Goal: Task Accomplishment & Management: Manage account settings

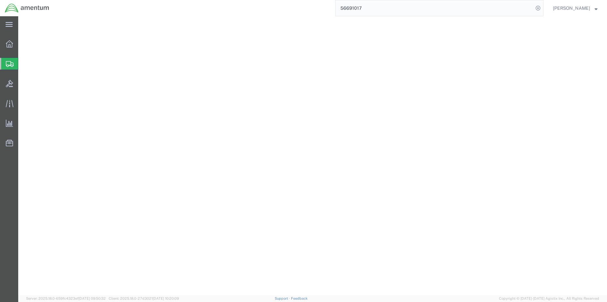
select select "42668"
select select "42679"
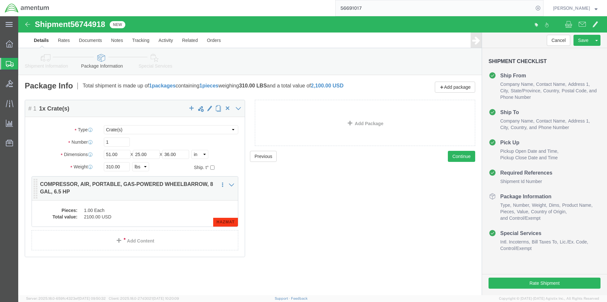
click dd "2100.00 USD"
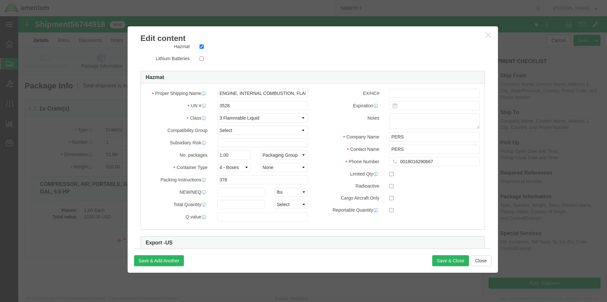
scroll to position [195, 0]
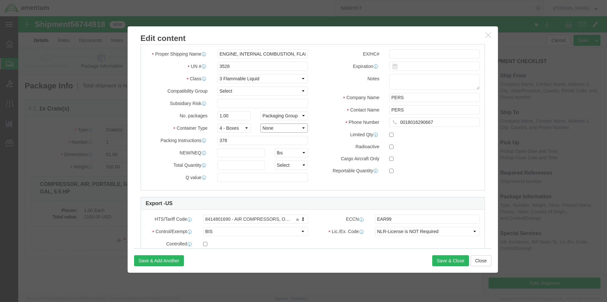
click select "Container Material A - Steel (all types and surface treatments) B - Aluminum C …"
select select "PLYWOOD"
click select "Container Material A - Steel (all types and surface treatments) B - Aluminum C …"
click input "text"
type input "86"
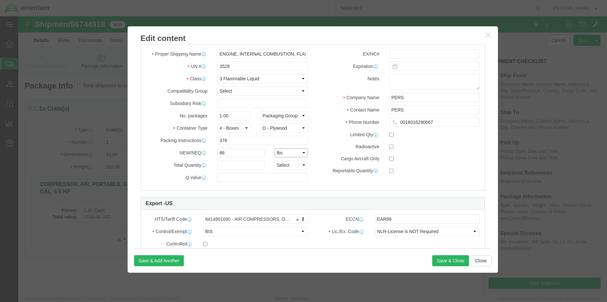
click select "Select kgs lbs"
select select "KGS"
click select "Select kgs lbs"
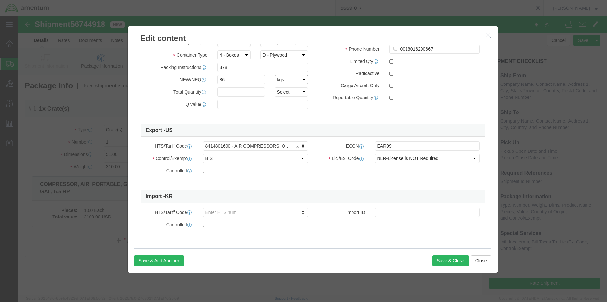
scroll to position [272, 0]
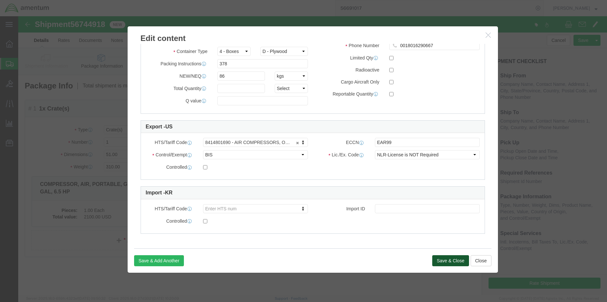
click button "Save & Close"
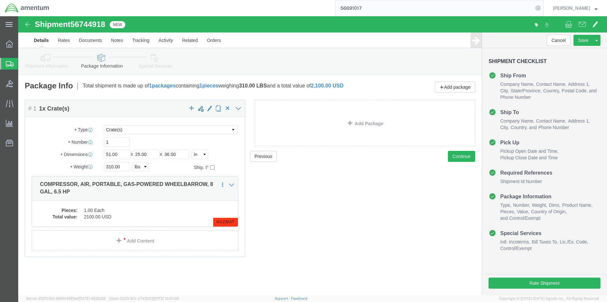
click icon
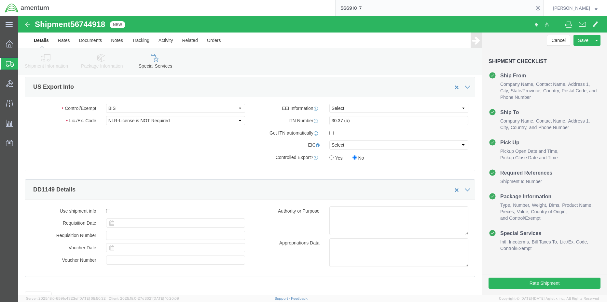
scroll to position [488, 0]
click select "Select ATF BIS DEA EPA FDA FTR ITAR OFAC Other (OPA)"
select select "FTR"
click select "Select ATF BIS DEA EPA FDA FTR ITAR OFAC Other (OPA)"
click select "Select 30.2(d)(2) 30.36 30.37(a) 30.37(f) 30.37(g) 30.37(h) 30.37(i) 30.37(j) 3…"
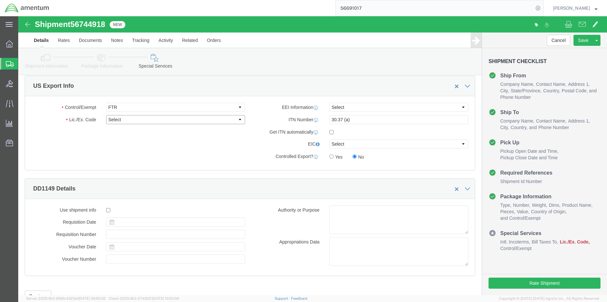
select select "30.37(a)"
click select "Select 30.2(d)(2) 30.36 30.37(a) 30.37(f) 30.37(g) 30.37(h) 30.37(i) 30.37(j) 3…"
click select "Select AES-Direct EEI Carrier File EEI EEI Exempt"
select select "EXEM"
click select "Select AES-Direct EEI Carrier File EEI EEI Exempt"
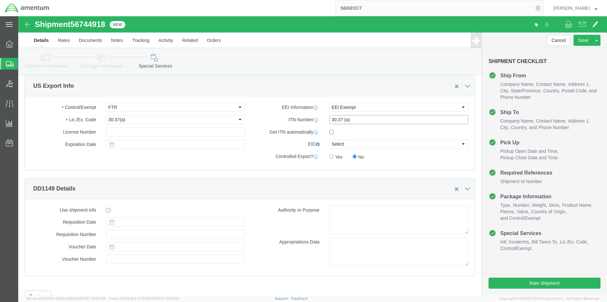
drag, startPoint x: 324, startPoint y: 103, endPoint x: 302, endPoint y: 103, distance: 22.1
click div "ITN Number 30.37 (a)"
click button "Rate Shipment"
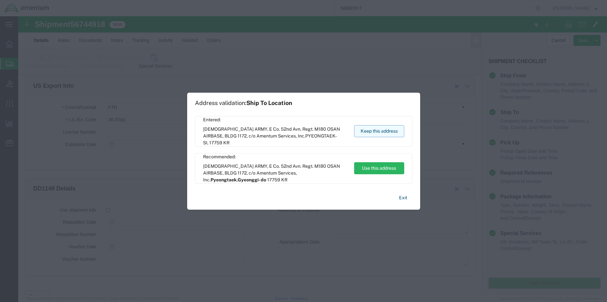
click at [388, 131] on button "Keep this address" at bounding box center [379, 131] width 50 height 12
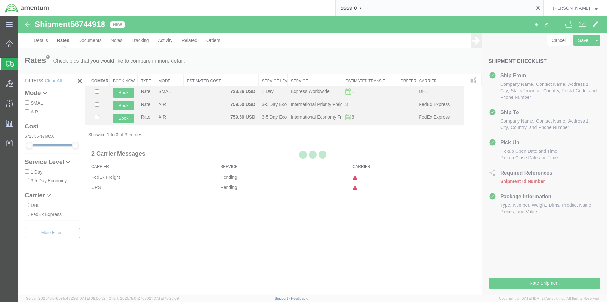
scroll to position [0, 0]
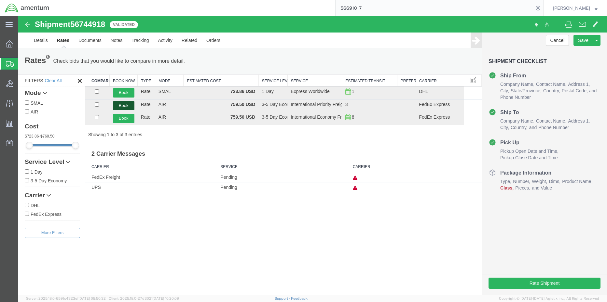
click at [123, 108] on button "Book" at bounding box center [123, 105] width 21 height 9
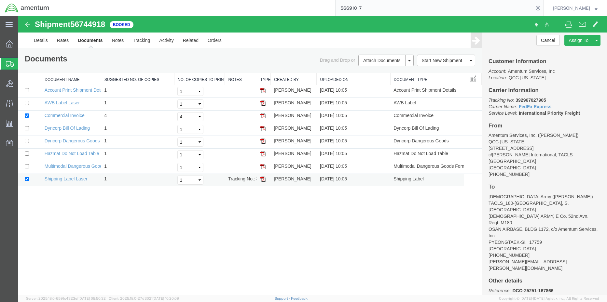
click at [264, 179] on img at bounding box center [262, 179] width 5 height 5
drag, startPoint x: 262, startPoint y: 103, endPoint x: 285, endPoint y: 128, distance: 34.3
click at [262, 103] on img at bounding box center [262, 102] width 5 height 5
click at [44, 41] on link "Details" at bounding box center [40, 41] width 23 height 16
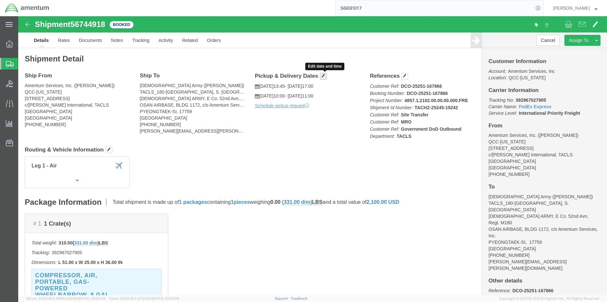
drag, startPoint x: 306, startPoint y: 59, endPoint x: 307, endPoint y: 63, distance: 4.8
click span "button"
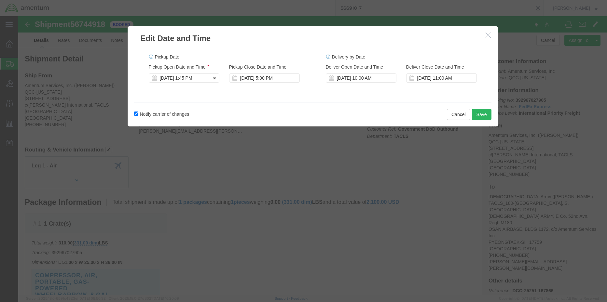
click div "[DATE] 1:45 PM"
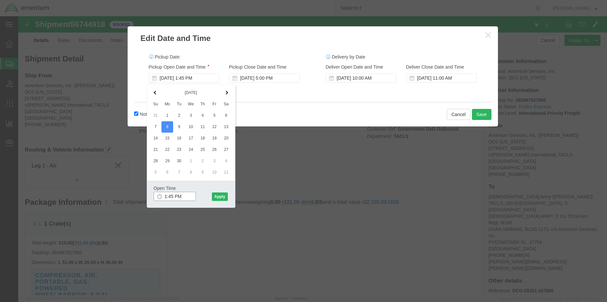
drag, startPoint x: 169, startPoint y: 180, endPoint x: 140, endPoint y: 179, distance: 29.0
click div "1:45 PM"
type input "2:00 PM"
click button "Apply"
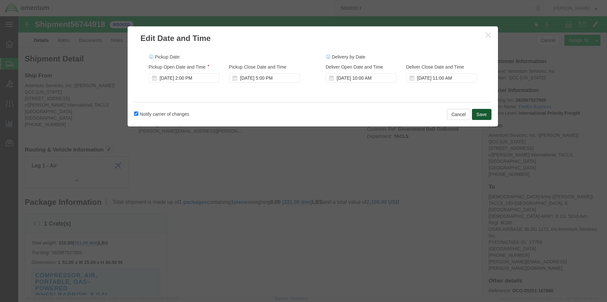
click button "Save"
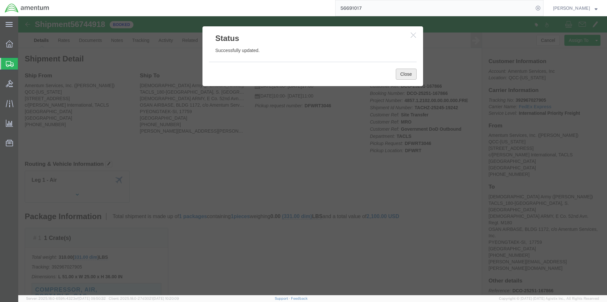
click button "Close"
